Goal: Task Accomplishment & Management: Manage account settings

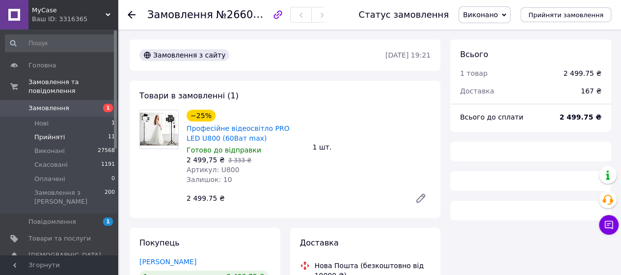
click at [71, 130] on li "Прийняті 11" at bounding box center [60, 137] width 121 height 14
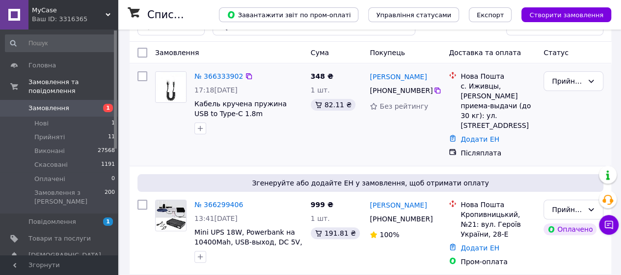
scroll to position [30, 0]
click at [67, 130] on li "Прийняті 11" at bounding box center [60, 137] width 121 height 14
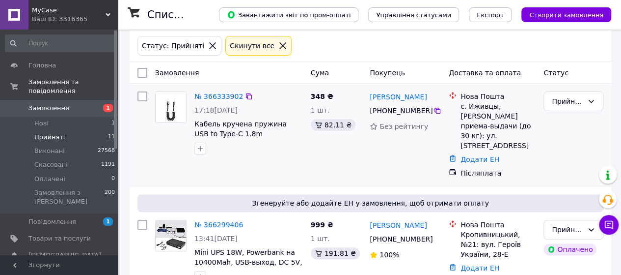
scroll to position [44, 0]
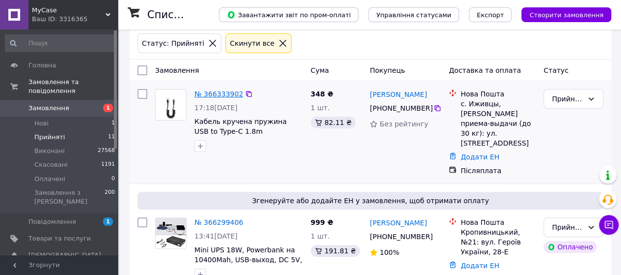
click at [228, 95] on link "№ 366333902" at bounding box center [218, 94] width 49 height 8
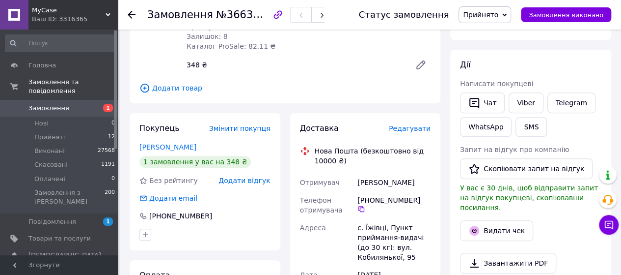
scroll to position [146, 0]
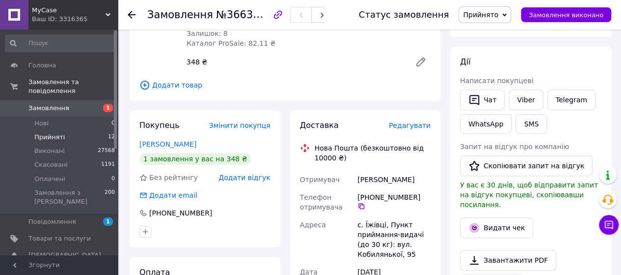
click at [64, 130] on li "Прийняті 12" at bounding box center [60, 137] width 121 height 14
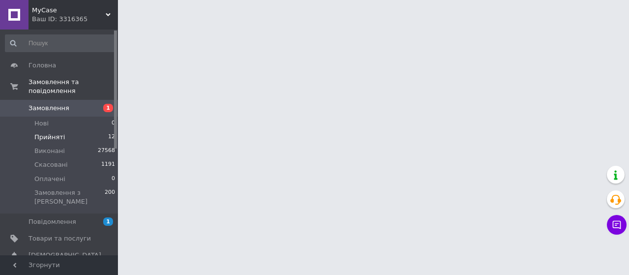
click at [71, 130] on li "Прийняті 12" at bounding box center [60, 137] width 121 height 14
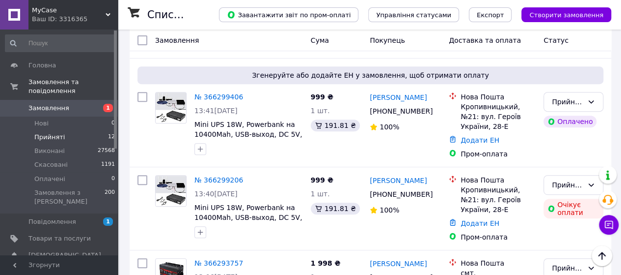
scroll to position [169, 0]
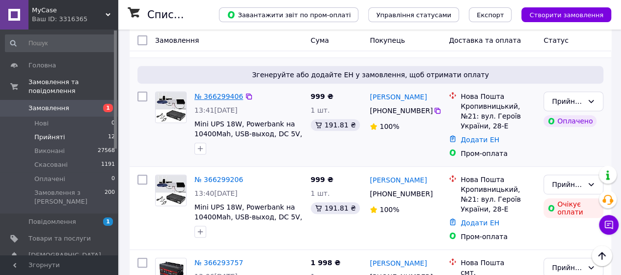
click at [223, 92] on link "№ 366299406" at bounding box center [218, 96] width 49 height 8
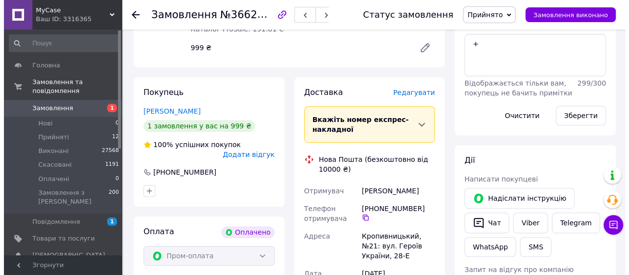
scroll to position [202, 0]
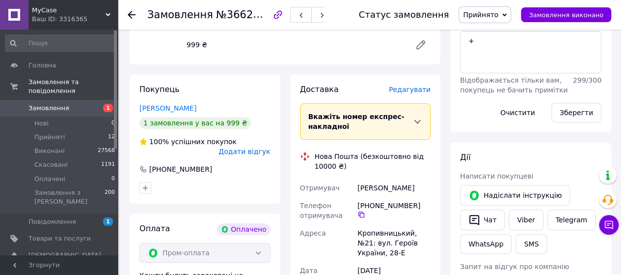
click at [410, 89] on span "Редагувати" at bounding box center [410, 89] width 42 height 8
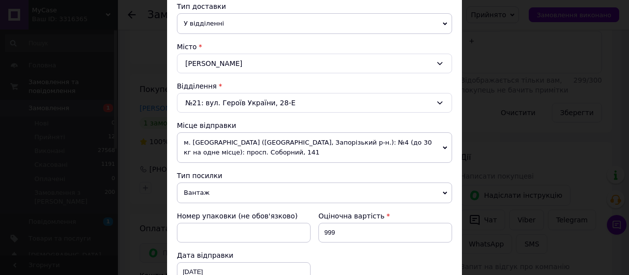
scroll to position [231, 0]
click at [351, 137] on span "м. [GEOGRAPHIC_DATA] ([GEOGRAPHIC_DATA], Запорізький р-н.): №4 (до 30 кг на одн…" at bounding box center [314, 147] width 275 height 30
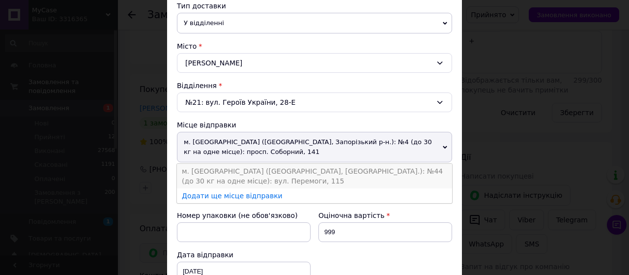
click at [350, 168] on li "м. [GEOGRAPHIC_DATA] ([GEOGRAPHIC_DATA], [GEOGRAPHIC_DATA].): №44 (до 30 кг на …" at bounding box center [314, 176] width 275 height 25
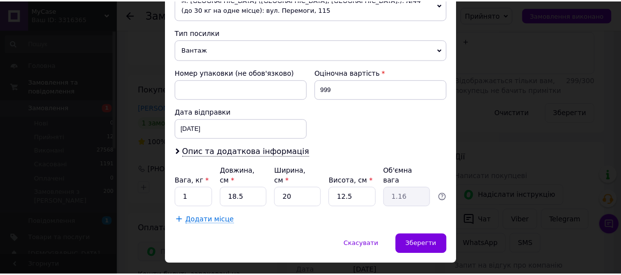
scroll to position [383, 0]
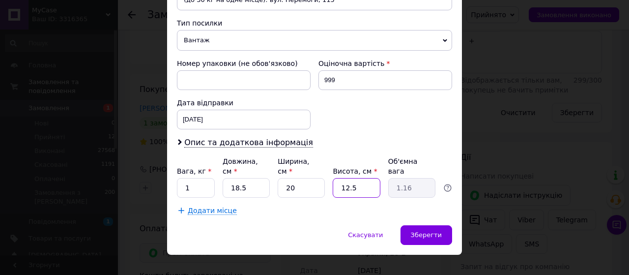
click at [358, 178] on input "12.5" at bounding box center [355, 188] width 47 height 20
type input "12."
type input "1.11"
type input "12.0"
click at [245, 178] on input "18.5" at bounding box center [245, 188] width 47 height 20
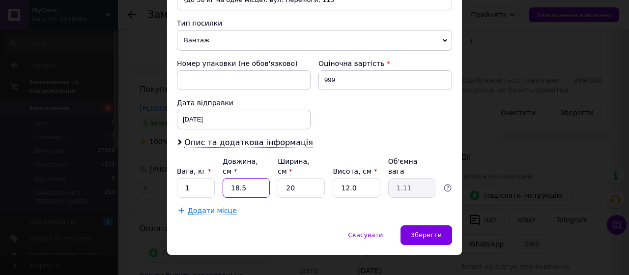
type input "18."
type input "1.08"
type input "18.0"
click at [426, 231] on span "Зберегти" at bounding box center [426, 234] width 31 height 7
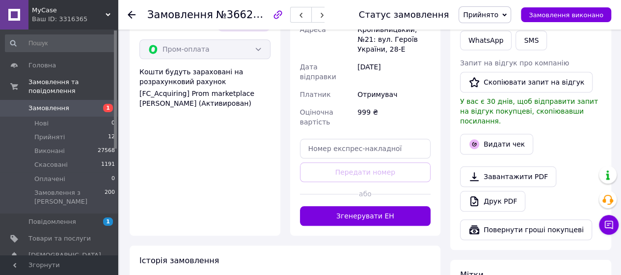
scroll to position [407, 0]
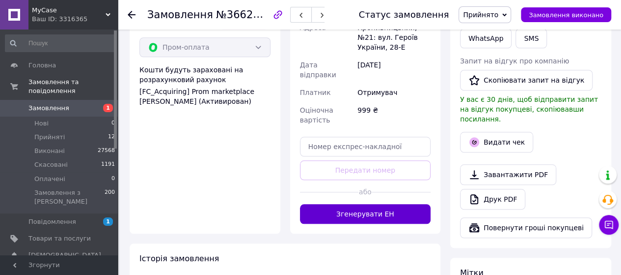
click at [394, 204] on button "Згенерувати ЕН" at bounding box center [365, 214] width 131 height 20
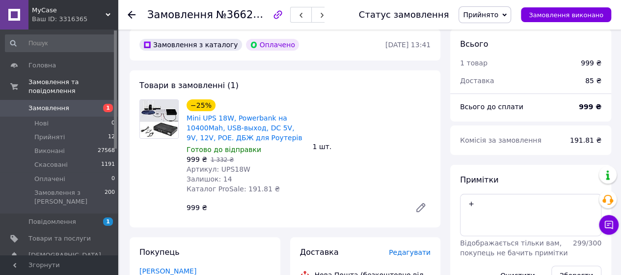
scroll to position [16, 0]
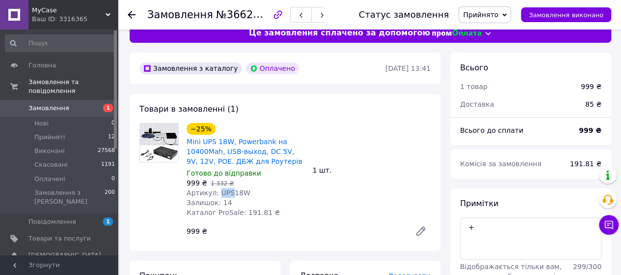
drag, startPoint x: 215, startPoint y: 192, endPoint x: 229, endPoint y: 191, distance: 13.8
click at [229, 191] on span "Артикул: UPS18W" at bounding box center [219, 193] width 64 height 8
copy span "UPS"
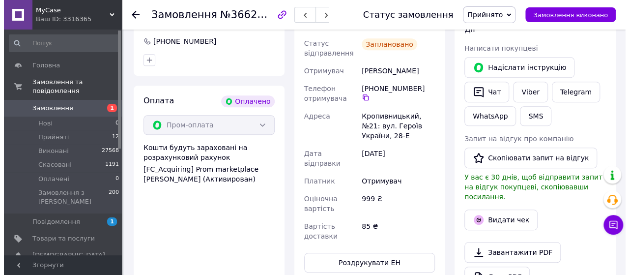
scroll to position [336, 0]
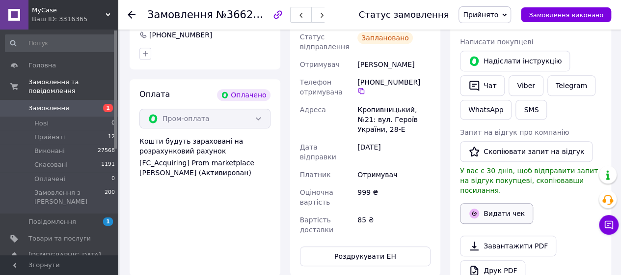
click at [490, 203] on button "Видати чек" at bounding box center [496, 213] width 73 height 21
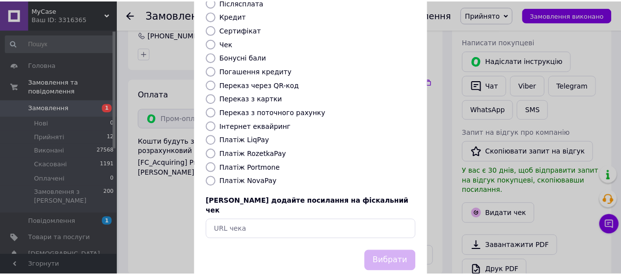
scroll to position [146, 0]
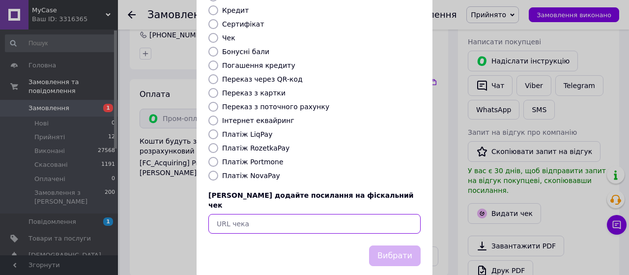
click at [223, 214] on input "text" at bounding box center [314, 224] width 212 height 20
paste input "https://kasa.vchasno.ua/check-viewer/q_x2JgmgkfA"
type input "https://kasa.vchasno.ua/check-viewer/q_x2JgmgkfA"
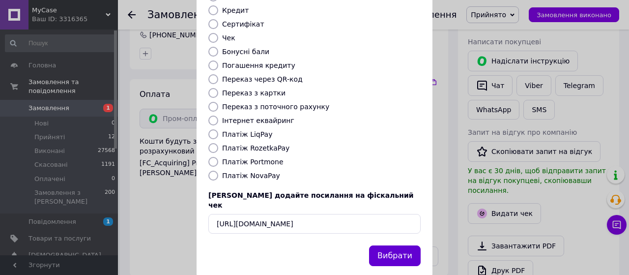
click at [406, 245] on button "Вибрати" at bounding box center [395, 255] width 52 height 21
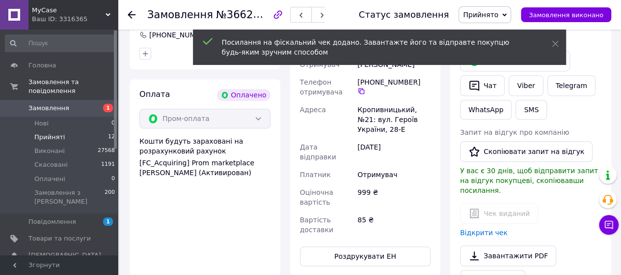
click at [59, 133] on span "Прийняті" at bounding box center [49, 137] width 30 height 9
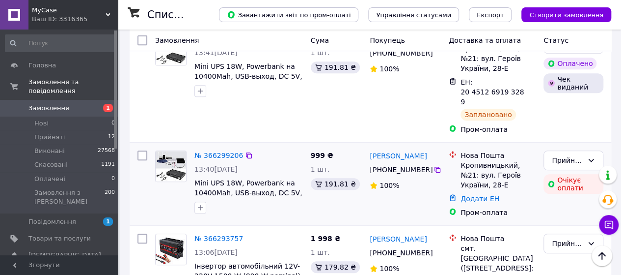
scroll to position [208, 0]
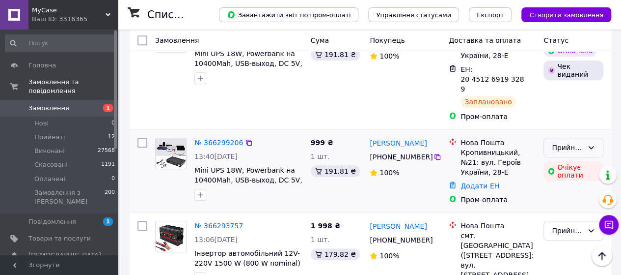
click at [573, 142] on div "Прийнято" at bounding box center [567, 147] width 31 height 11
click at [569, 166] on li "Скасовано" at bounding box center [573, 167] width 59 height 18
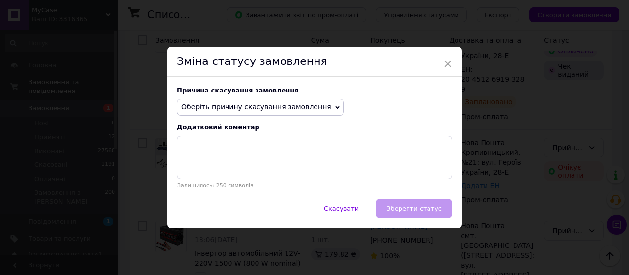
click at [296, 105] on span "Оберіть причину скасування замовлення" at bounding box center [256, 107] width 150 height 8
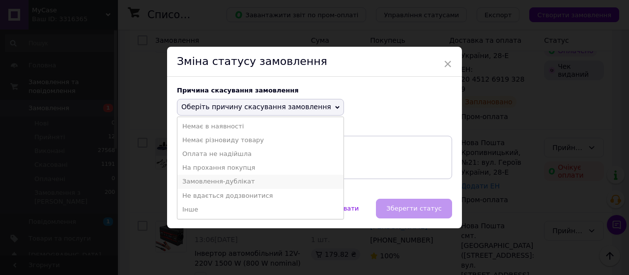
click at [256, 175] on li "Замовлення-дублікат" at bounding box center [260, 181] width 166 height 14
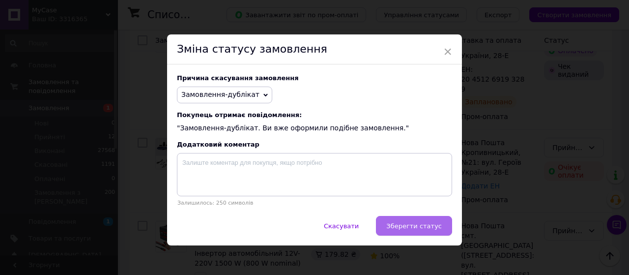
click at [410, 226] on span "Зберегти статус" at bounding box center [413, 225] width 55 height 7
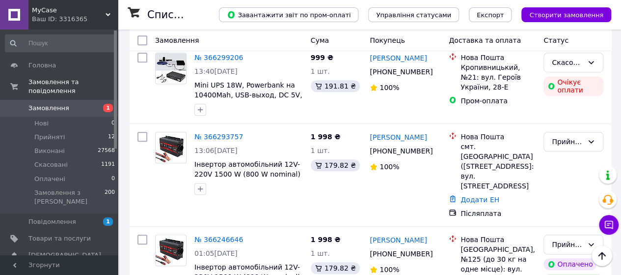
scroll to position [291, 0]
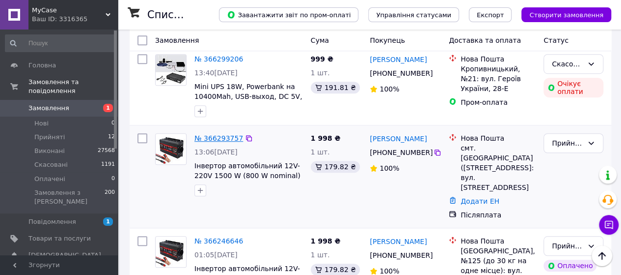
click at [215, 134] on link "№ 366293757" at bounding box center [218, 138] width 49 height 8
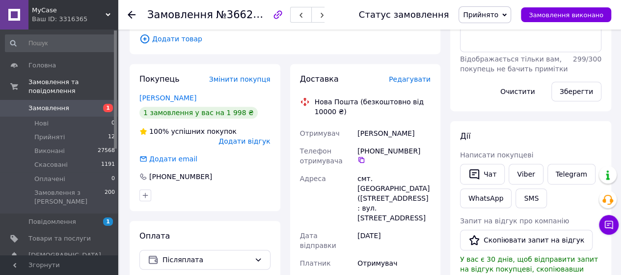
scroll to position [212, 0]
click at [75, 130] on li "Прийняті 12" at bounding box center [60, 137] width 121 height 14
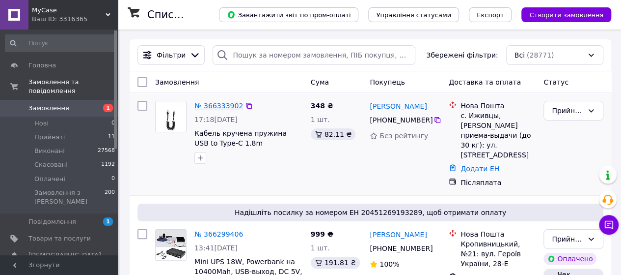
click at [214, 109] on link "№ 366333902" at bounding box center [218, 106] width 49 height 8
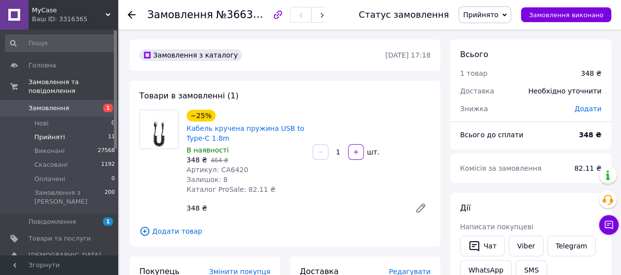
click at [76, 130] on li "Прийняті 11" at bounding box center [60, 137] width 121 height 14
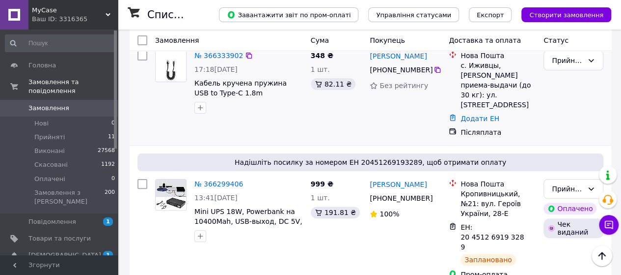
scroll to position [50, 0]
click at [222, 60] on link "№ 366333902" at bounding box center [218, 56] width 49 height 8
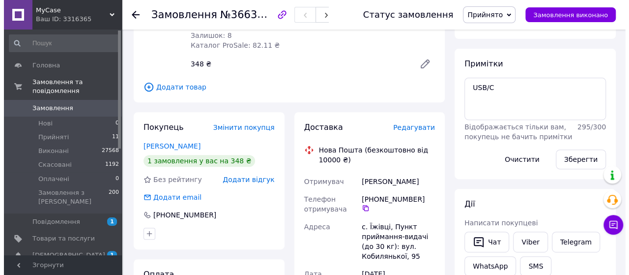
scroll to position [144, 0]
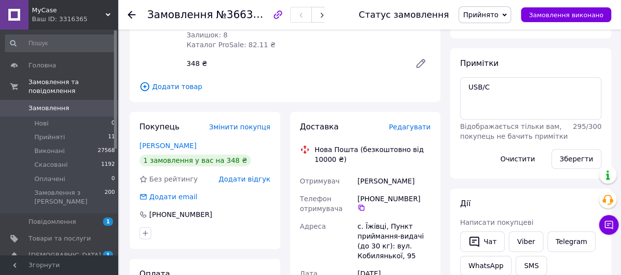
click at [407, 127] on span "Редагувати" at bounding box center [410, 127] width 42 height 8
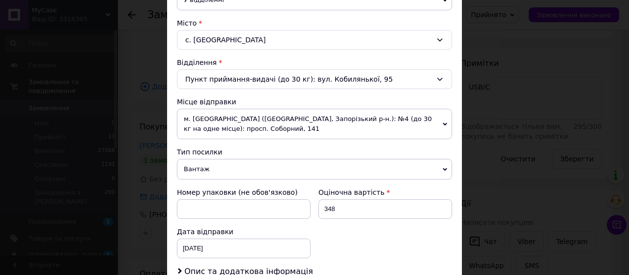
scroll to position [263, 0]
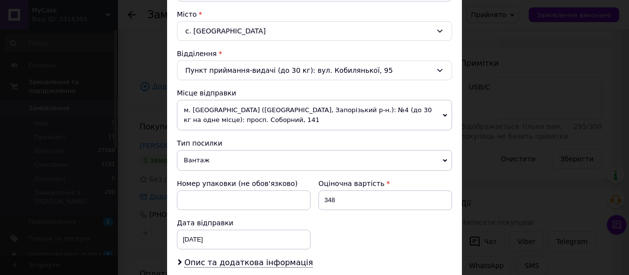
click at [390, 113] on span "м. [GEOGRAPHIC_DATA] ([GEOGRAPHIC_DATA], Запорізький р-н.): №4 (до 30 кг на одн…" at bounding box center [314, 115] width 275 height 30
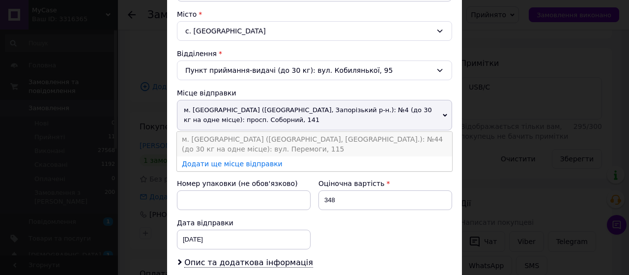
click at [390, 133] on li "м. [GEOGRAPHIC_DATA] ([GEOGRAPHIC_DATA], [GEOGRAPHIC_DATA].): №44 (до 30 кг на …" at bounding box center [314, 144] width 275 height 25
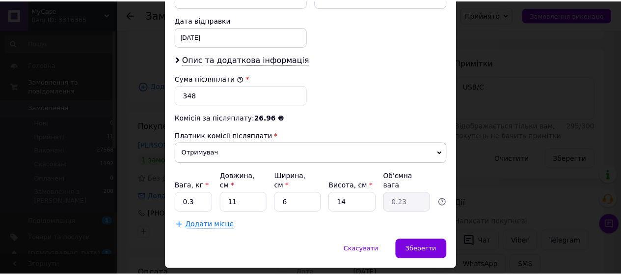
scroll to position [472, 0]
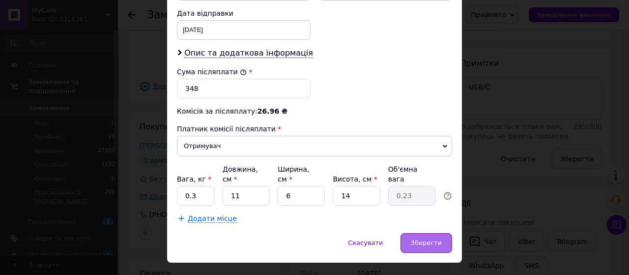
click at [421, 239] on span "Зберегти" at bounding box center [426, 242] width 31 height 7
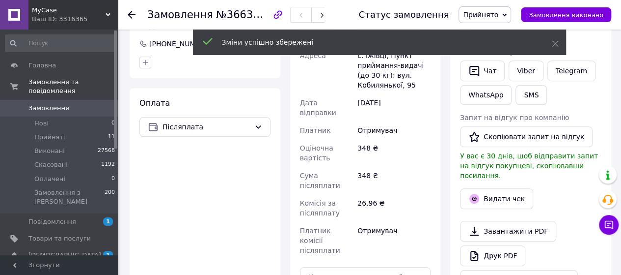
scroll to position [381, 0]
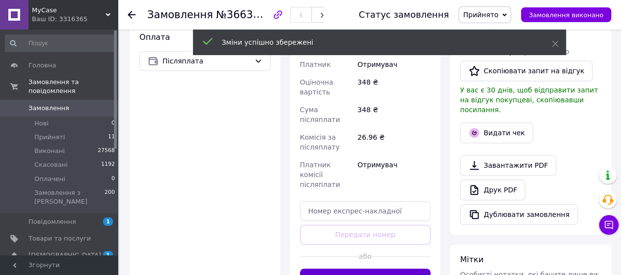
click at [376, 268] on button "Згенерувати ЕН" at bounding box center [365, 278] width 131 height 20
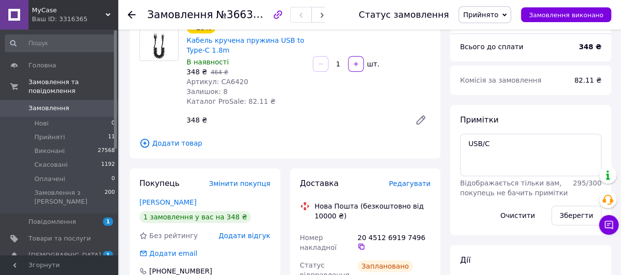
scroll to position [90, 0]
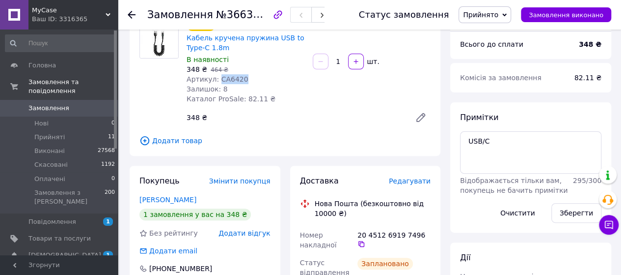
drag, startPoint x: 217, startPoint y: 80, endPoint x: 244, endPoint y: 81, distance: 27.5
click at [244, 81] on div "Артикул: CA6420" at bounding box center [246, 79] width 118 height 10
copy span "CA6420"
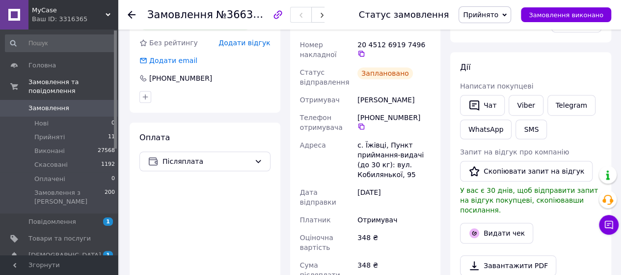
scroll to position [278, 0]
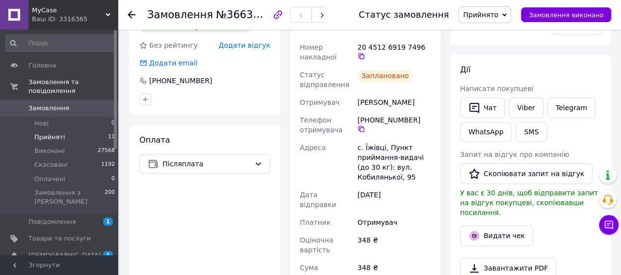
click at [66, 130] on li "Прийняті 11" at bounding box center [60, 137] width 121 height 14
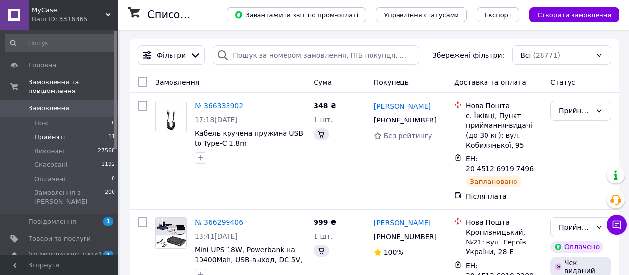
click at [61, 130] on li "Прийняті 11" at bounding box center [60, 137] width 121 height 14
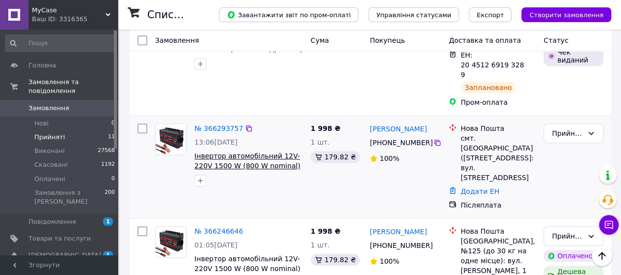
scroll to position [281, 0]
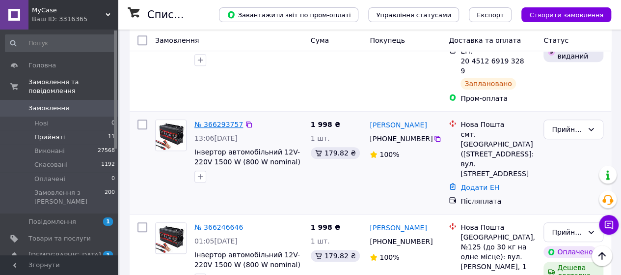
click at [216, 120] on link "№ 366293757" at bounding box center [218, 124] width 49 height 8
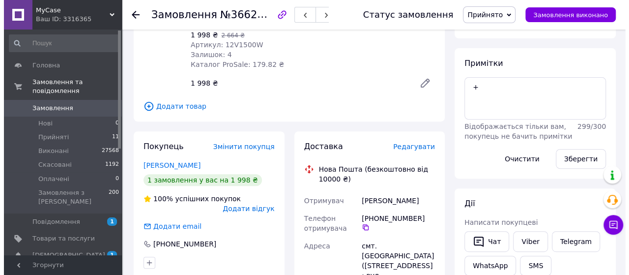
scroll to position [149, 0]
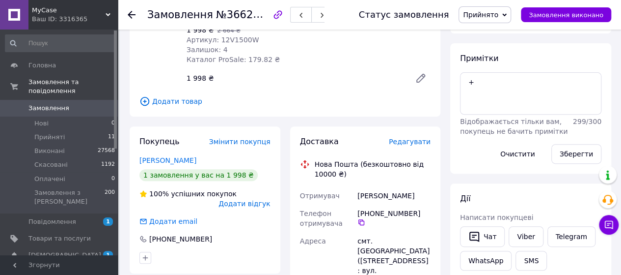
click at [411, 138] on div "Доставка Редагувати" at bounding box center [365, 141] width 131 height 11
click at [414, 138] on span "Редагувати" at bounding box center [410, 142] width 42 height 8
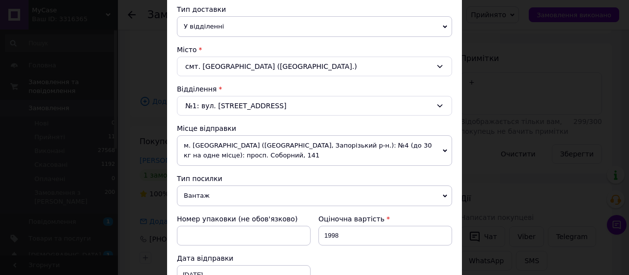
scroll to position [231, 0]
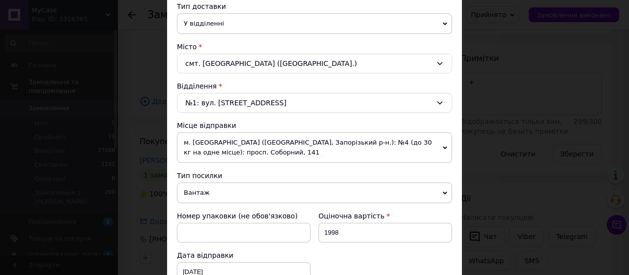
click at [376, 141] on span "м. [GEOGRAPHIC_DATA] ([GEOGRAPHIC_DATA], Запорізький р-н.): №4 (до 30 кг на одн…" at bounding box center [314, 147] width 275 height 30
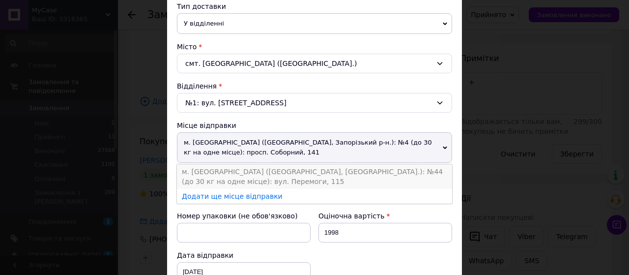
click at [373, 169] on li "м. [GEOGRAPHIC_DATA] ([GEOGRAPHIC_DATA], [GEOGRAPHIC_DATA].): №44 (до 30 кг на …" at bounding box center [314, 176] width 275 height 25
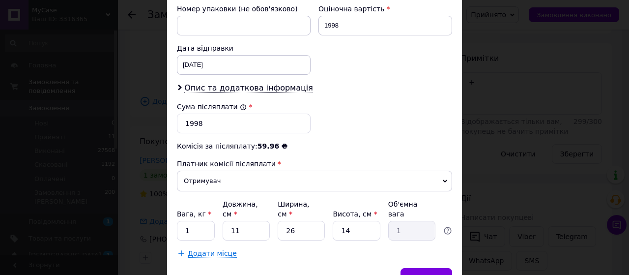
scroll to position [450, 0]
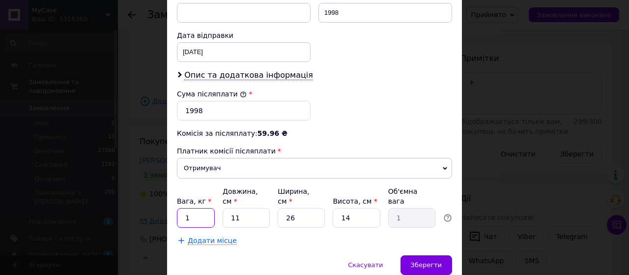
click at [191, 208] on input "1" at bounding box center [196, 218] width 38 height 20
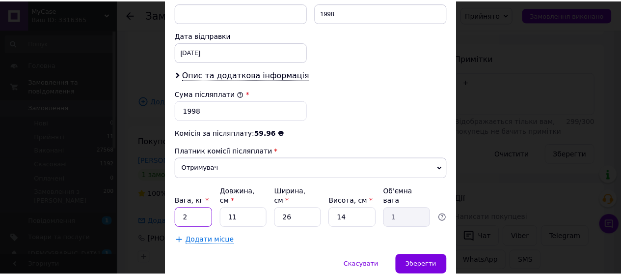
scroll to position [479, 0]
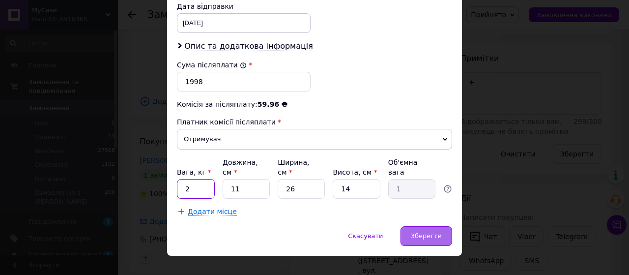
type input "2"
click at [426, 232] on span "Зберегти" at bounding box center [426, 235] width 31 height 7
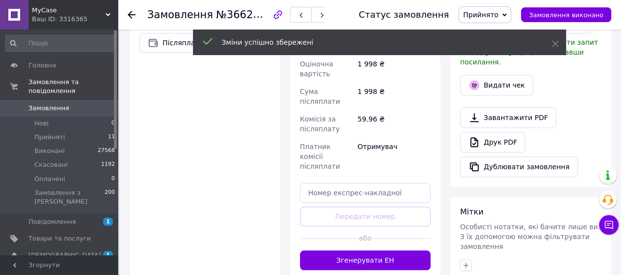
scroll to position [430, 0]
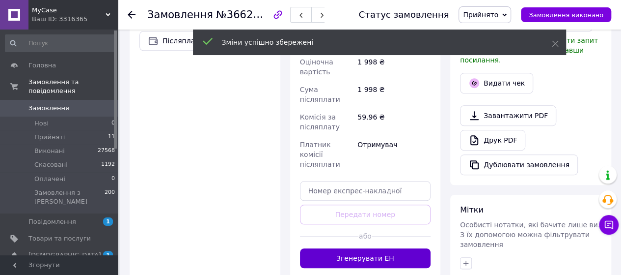
click at [371, 248] on button "Згенерувати ЕН" at bounding box center [365, 258] width 131 height 20
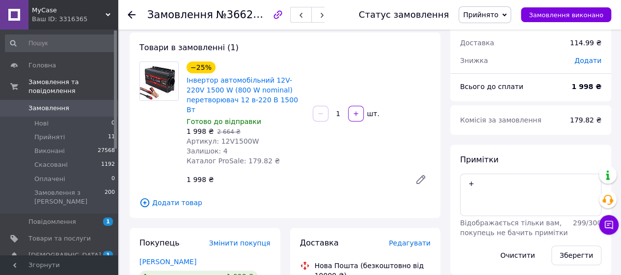
scroll to position [0, 0]
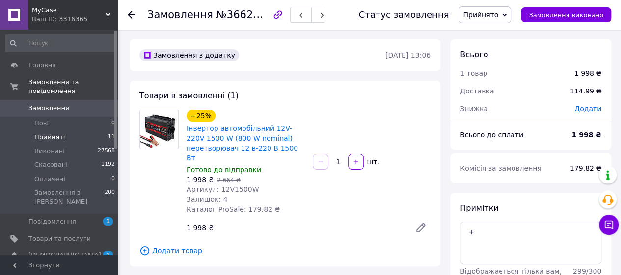
click at [64, 130] on li "Прийняті 11" at bounding box center [60, 137] width 121 height 14
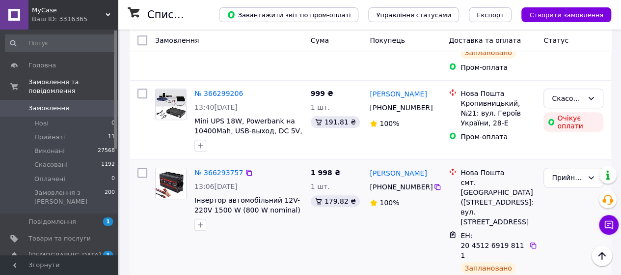
scroll to position [284, 0]
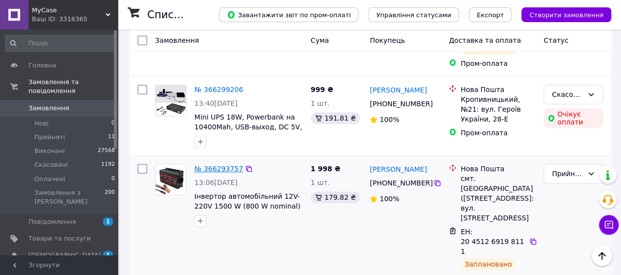
click at [226, 165] on link "№ 366293757" at bounding box center [218, 169] width 49 height 8
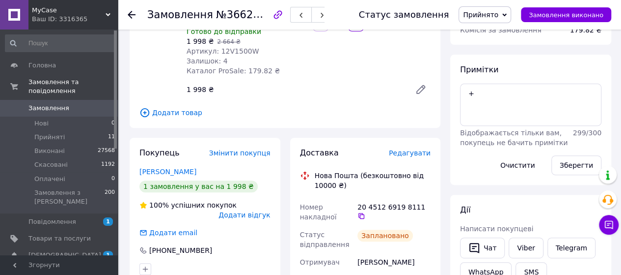
scroll to position [214, 0]
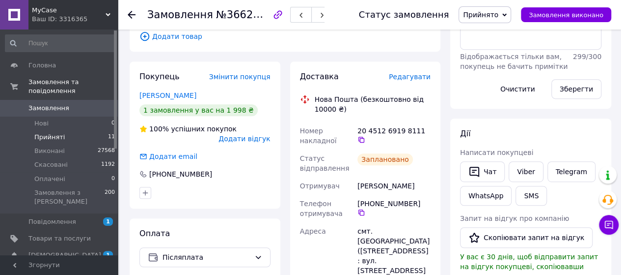
click at [71, 130] on li "Прийняті 11" at bounding box center [60, 137] width 121 height 14
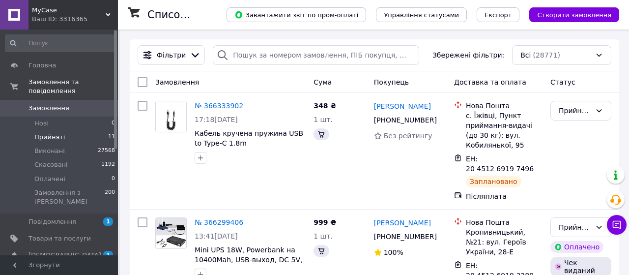
click at [74, 130] on li "Прийняті 11" at bounding box center [60, 137] width 121 height 14
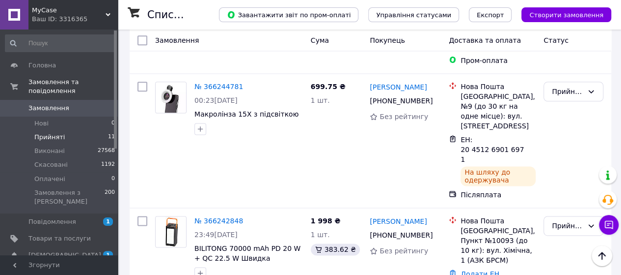
scroll to position [590, 0]
click at [219, 216] on link "№ 366242848" at bounding box center [218, 220] width 49 height 8
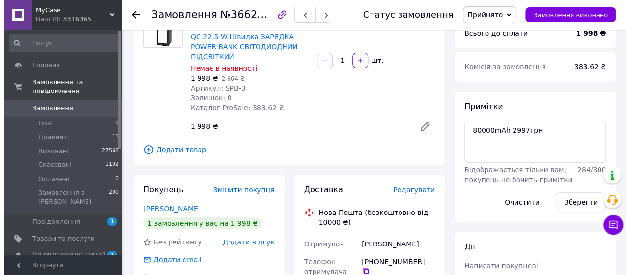
scroll to position [163, 0]
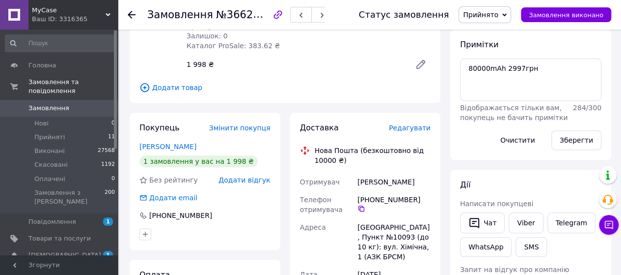
click at [410, 124] on span "Редагувати" at bounding box center [410, 128] width 42 height 8
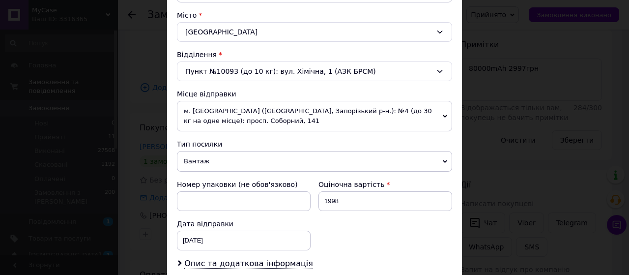
scroll to position [269, 0]
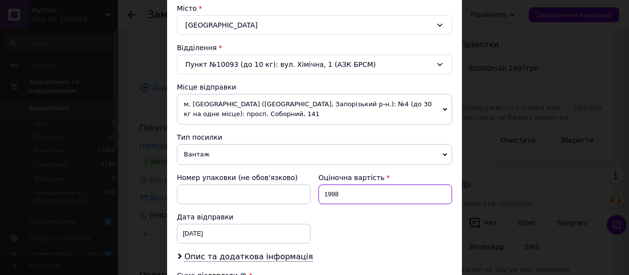
click at [347, 189] on input "1998" at bounding box center [385, 194] width 134 height 20
type input "1"
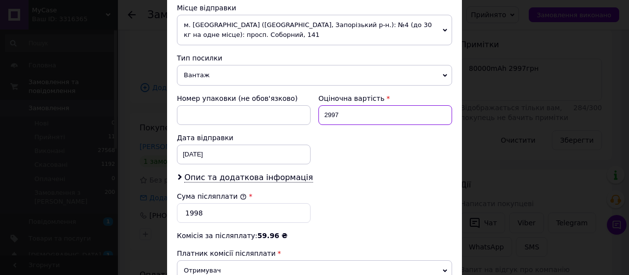
scroll to position [356, 0]
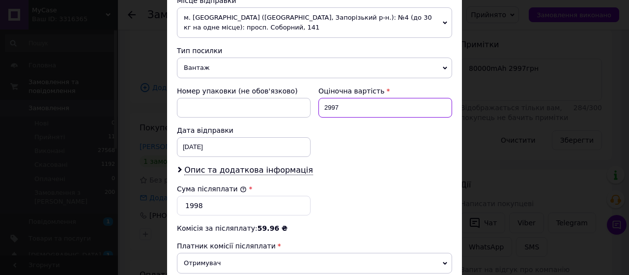
type input "2997"
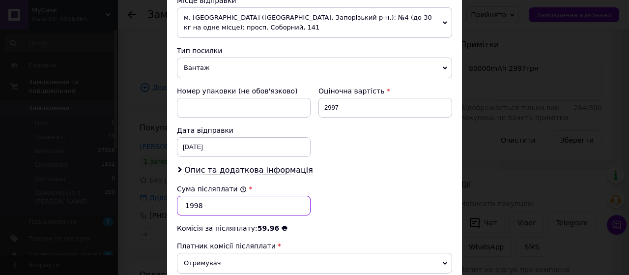
click at [225, 202] on input "1998" at bounding box center [244, 205] width 134 height 20
type input "1"
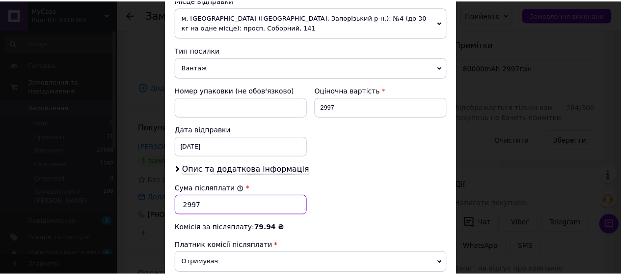
scroll to position [479, 0]
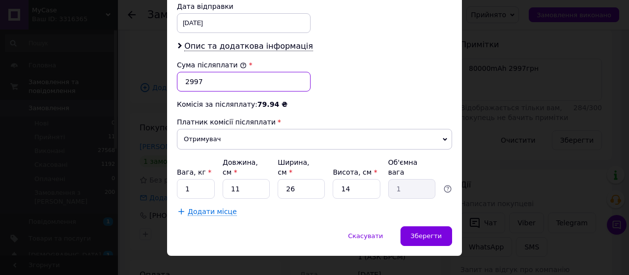
type input "2997"
click at [196, 179] on input "1" at bounding box center [196, 189] width 38 height 20
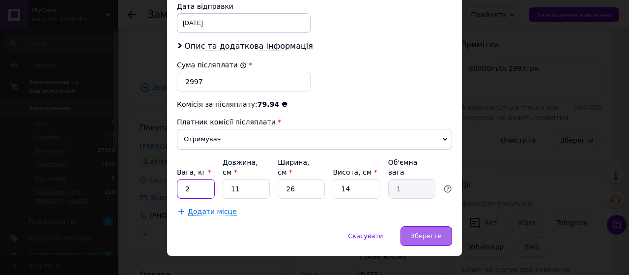
type input "2"
click at [437, 226] on div "Зберегти" at bounding box center [426, 236] width 52 height 20
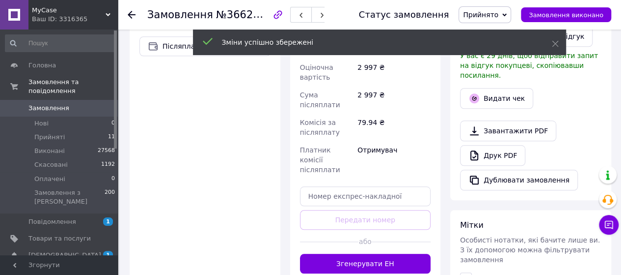
scroll to position [416, 0]
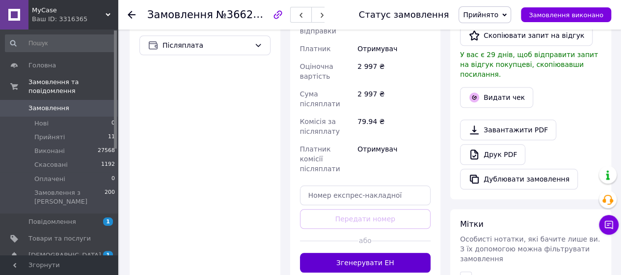
click at [364, 252] on button "Згенерувати ЕН" at bounding box center [365, 262] width 131 height 20
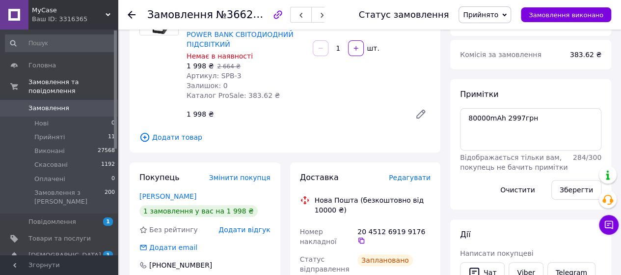
scroll to position [103, 0]
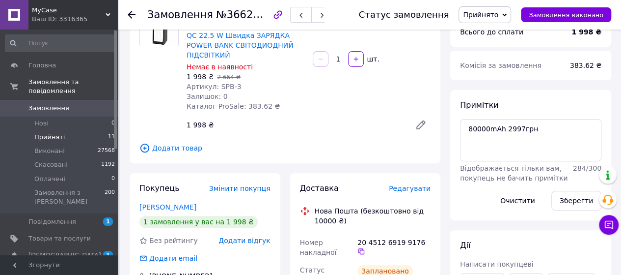
click at [61, 130] on li "Прийняті 11" at bounding box center [60, 137] width 121 height 14
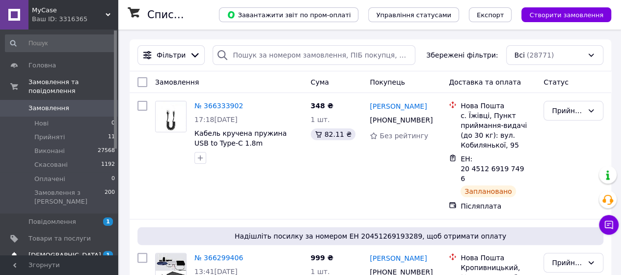
click at [56, 250] on span "[DEMOGRAPHIC_DATA]" at bounding box center [64, 254] width 73 height 9
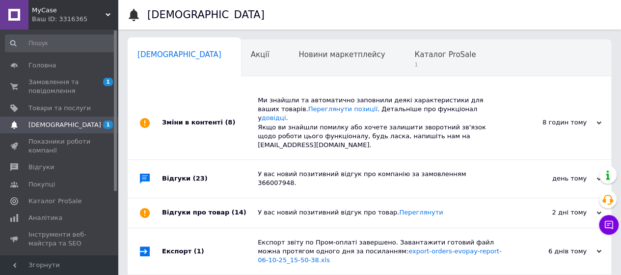
scroll to position [0, 3]
click at [412, 55] on span "Каталог ProSale" at bounding box center [442, 54] width 61 height 9
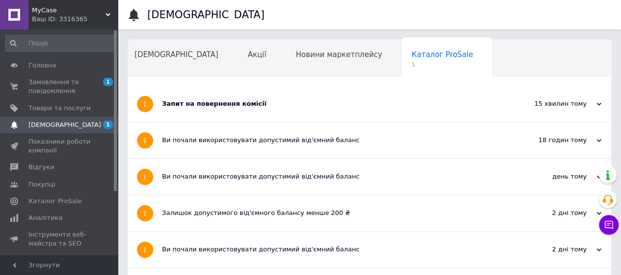
click at [250, 97] on div "Запит на повернення комісії" at bounding box center [332, 104] width 341 height 36
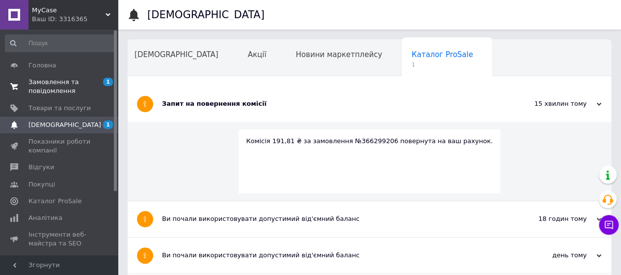
click at [82, 80] on span "Замовлення та повідомлення" at bounding box center [59, 87] width 62 height 18
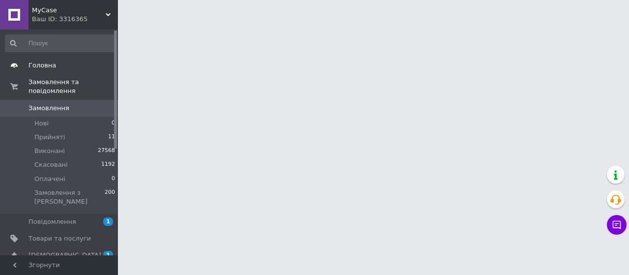
click at [65, 64] on span "Головна" at bounding box center [59, 65] width 62 height 9
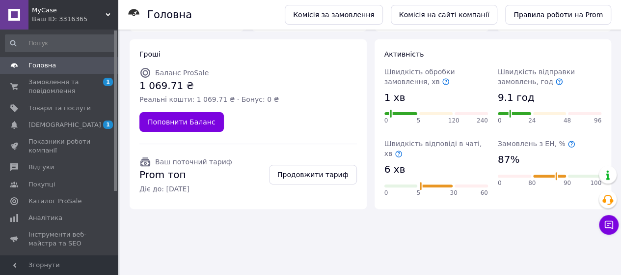
scroll to position [81, 0]
